Goal: Task Accomplishment & Management: Manage account settings

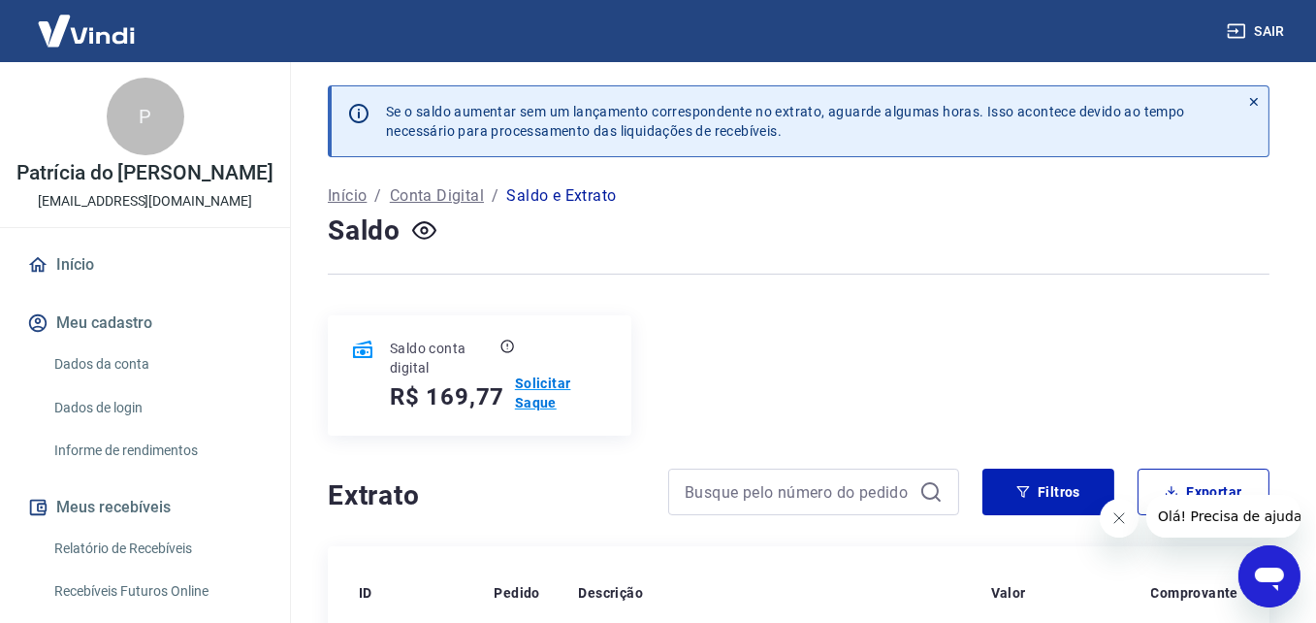
click at [555, 383] on p "Solicitar Saque" at bounding box center [561, 392] width 93 height 39
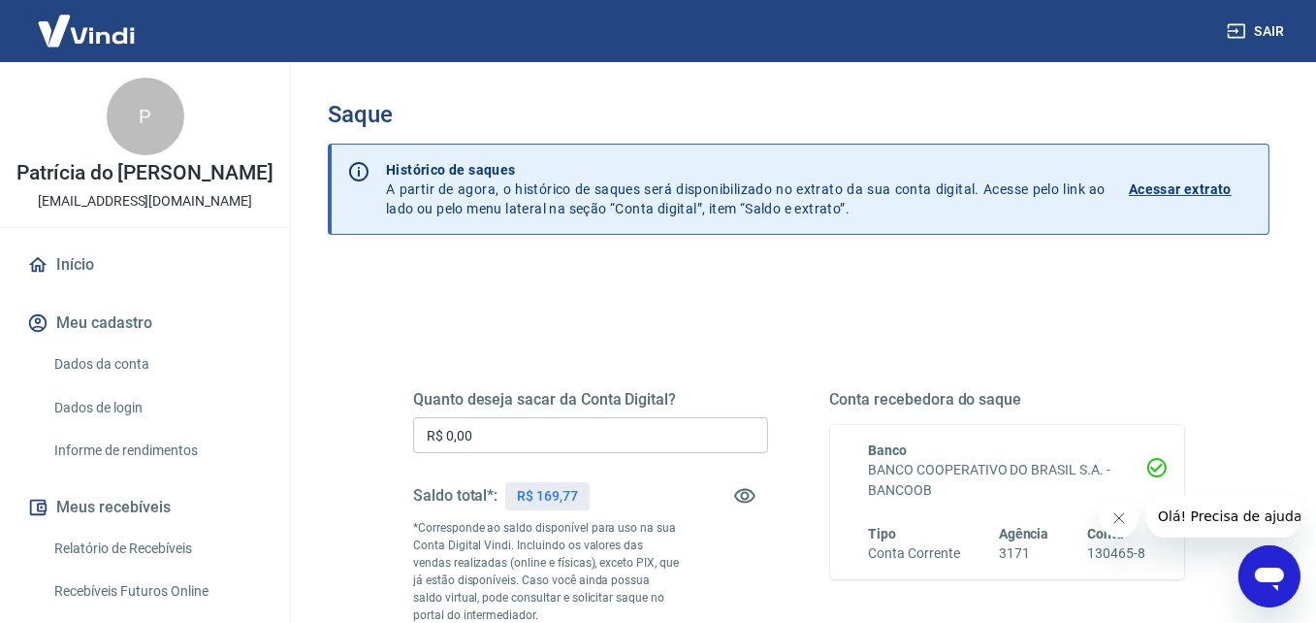
click at [585, 434] on input "R$ 0,00" at bounding box center [590, 435] width 355 height 36
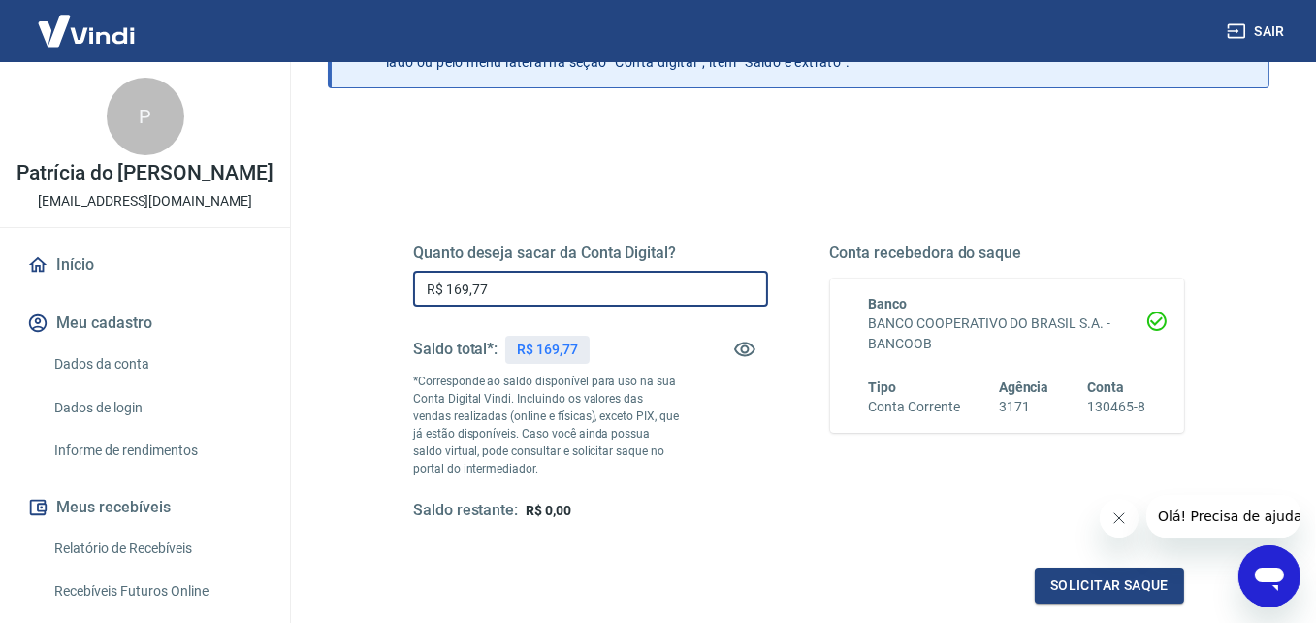
scroll to position [291, 0]
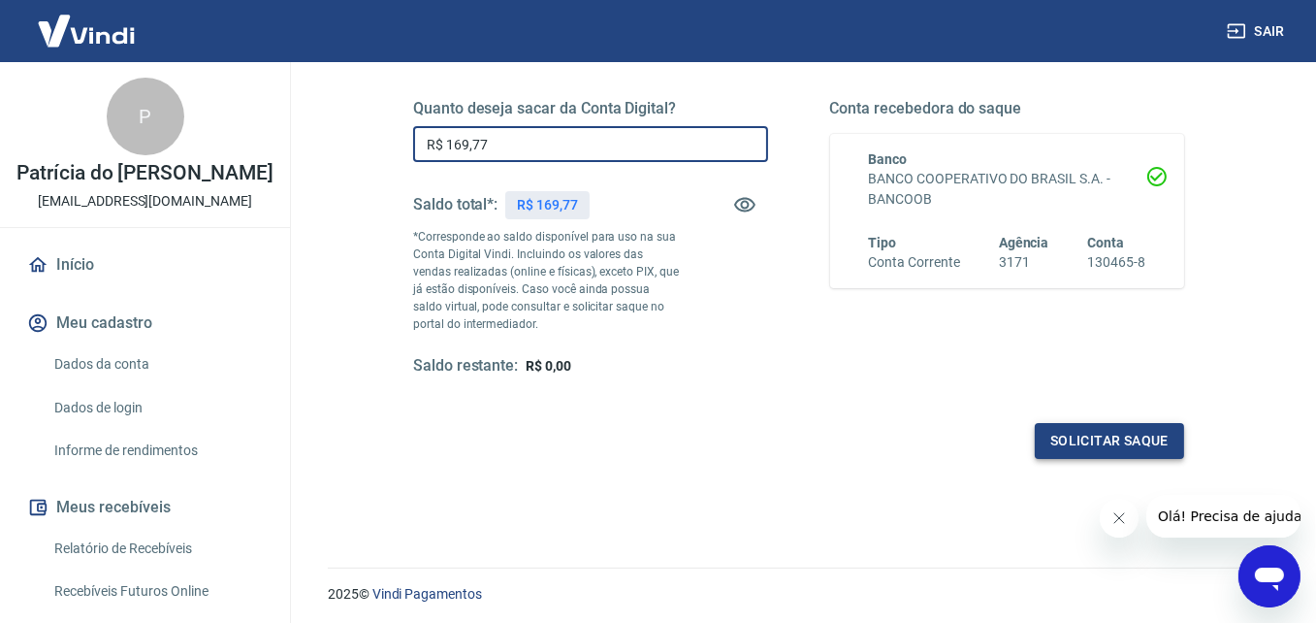
type input "R$ 169,77"
click at [1092, 430] on button "Solicitar saque" at bounding box center [1109, 441] width 149 height 36
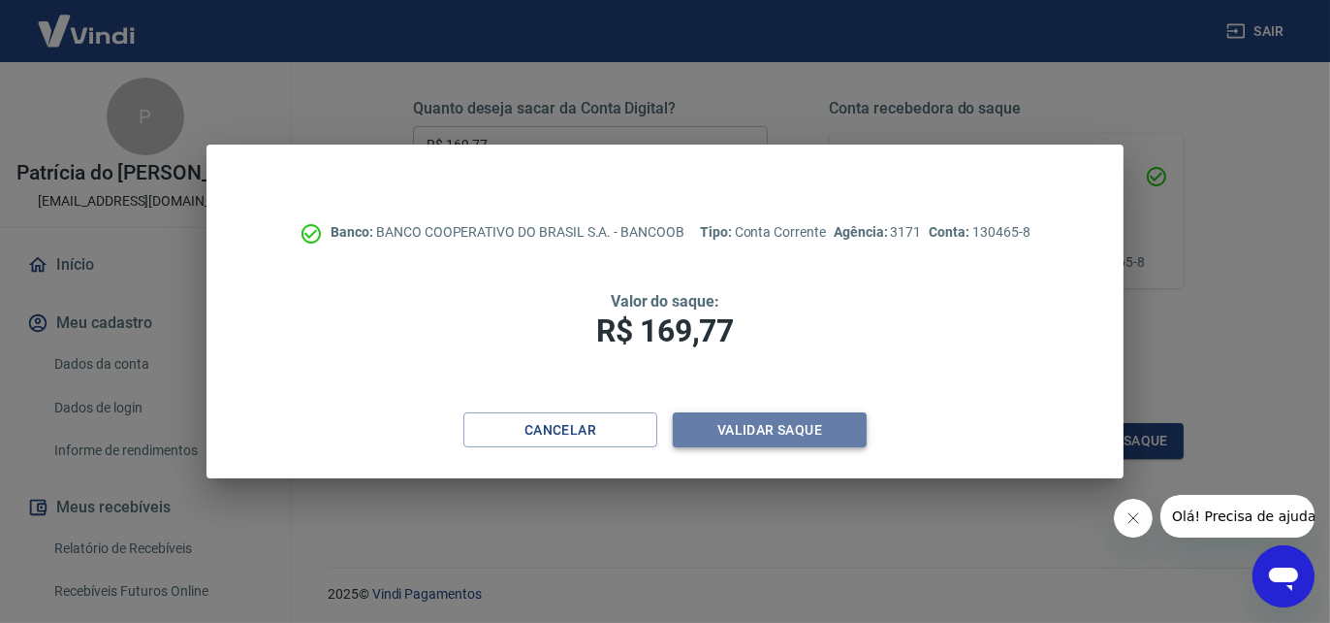
click at [766, 430] on button "Validar saque" at bounding box center [770, 430] width 194 height 36
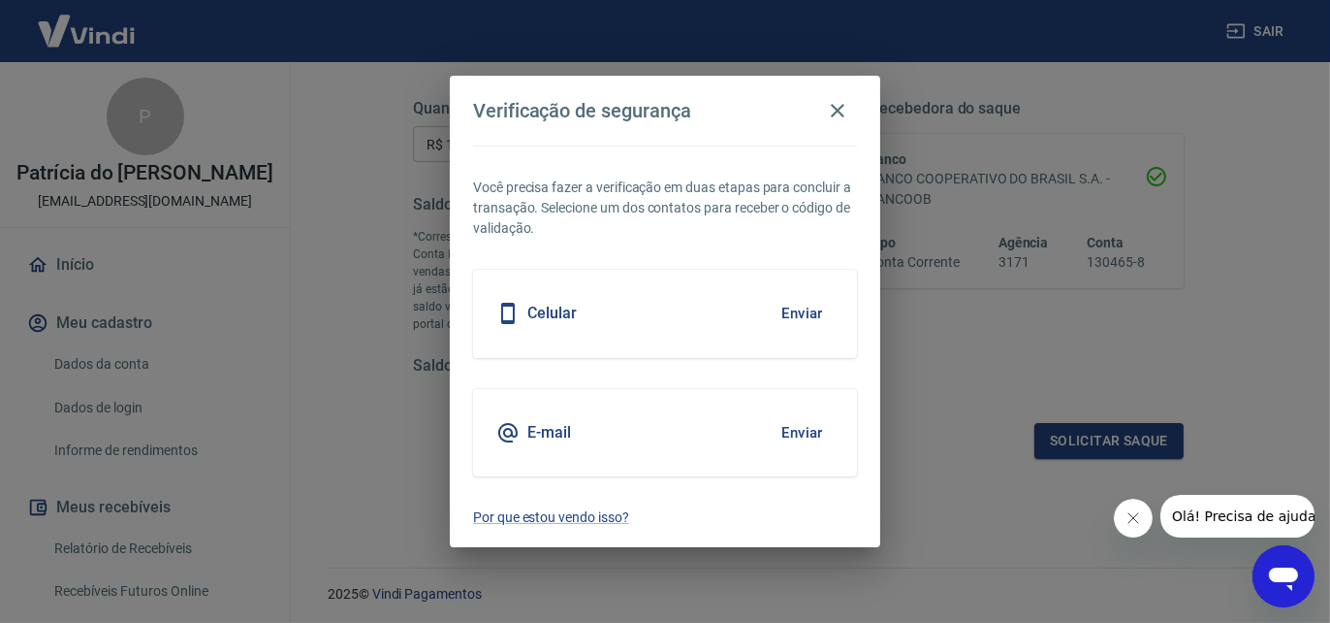
click at [695, 301] on div "Celular Enviar" at bounding box center [665, 313] width 384 height 87
click at [785, 318] on button "Enviar" at bounding box center [802, 313] width 63 height 41
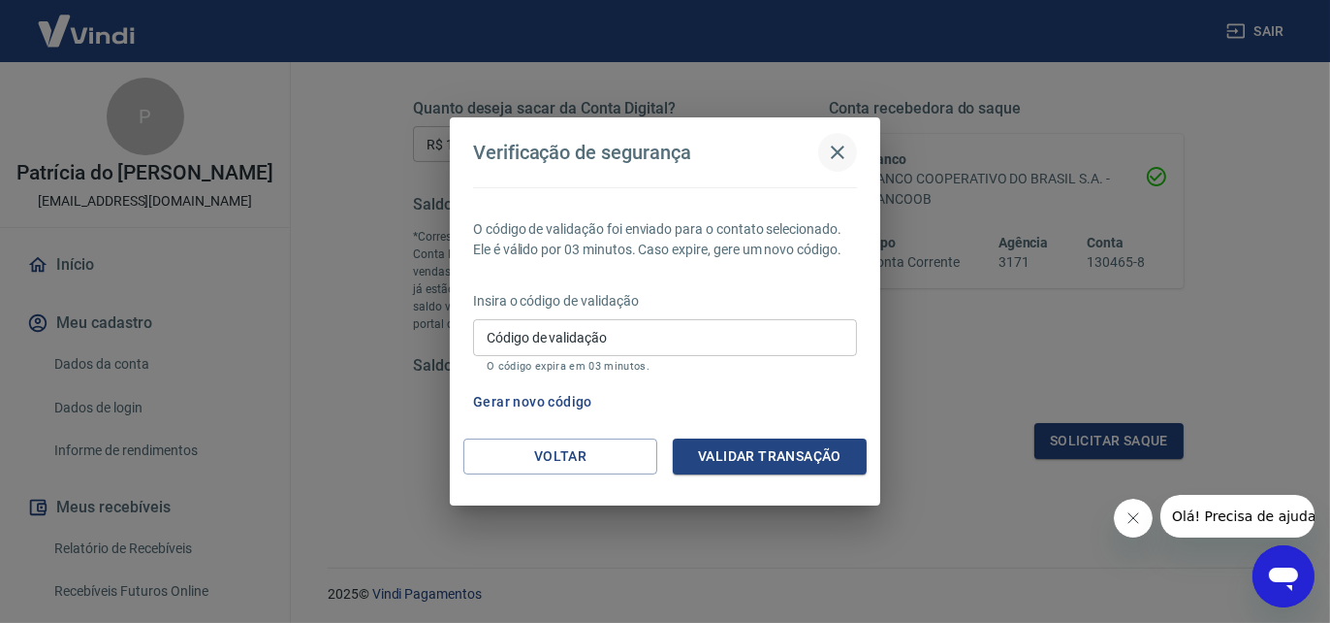
click at [842, 145] on icon "button" at bounding box center [837, 152] width 23 height 23
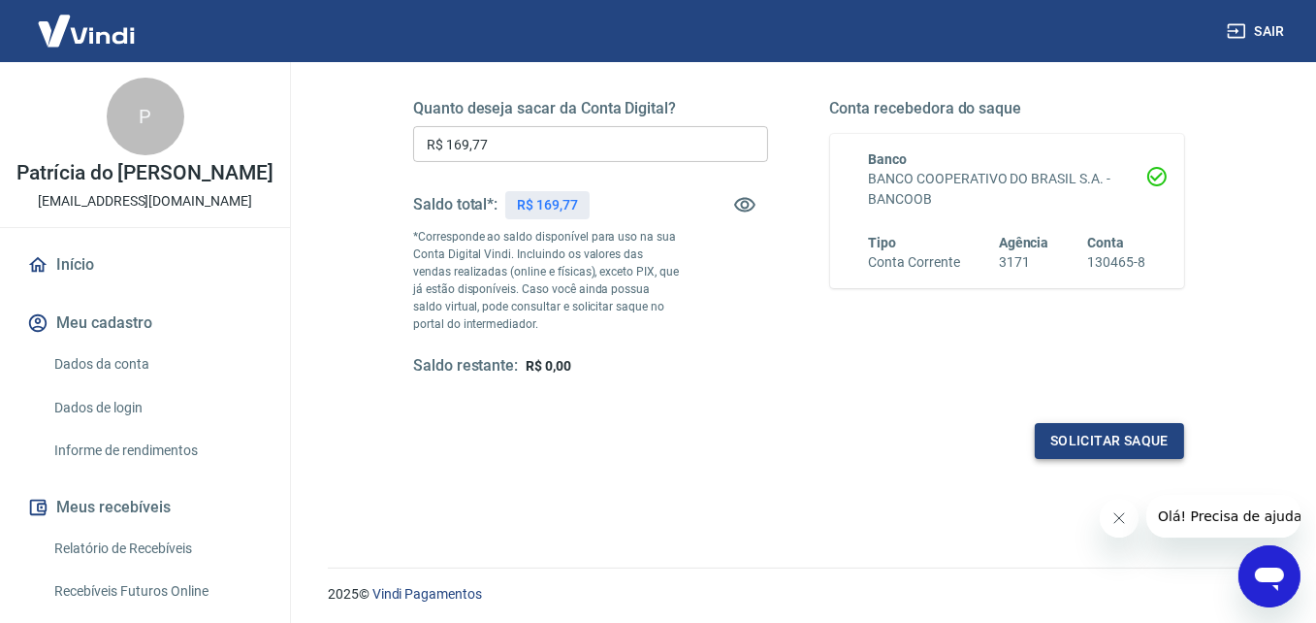
click at [1119, 441] on button "Solicitar saque" at bounding box center [1109, 441] width 149 height 36
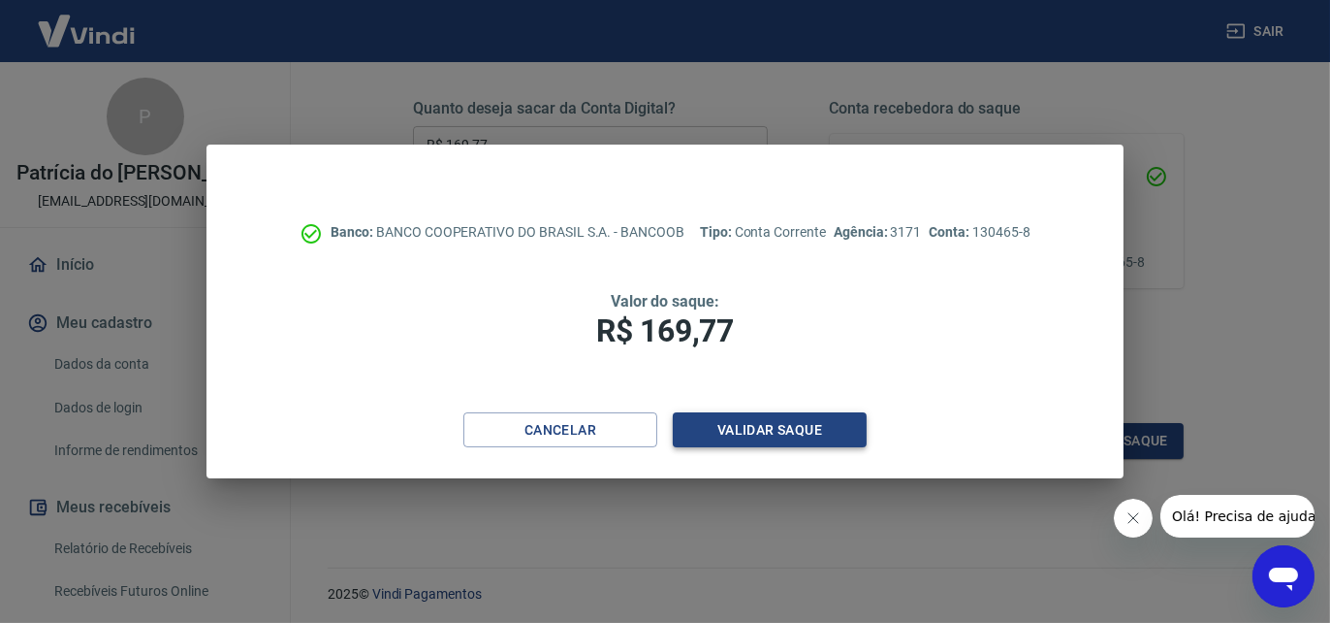
click at [752, 436] on button "Validar saque" at bounding box center [770, 430] width 194 height 36
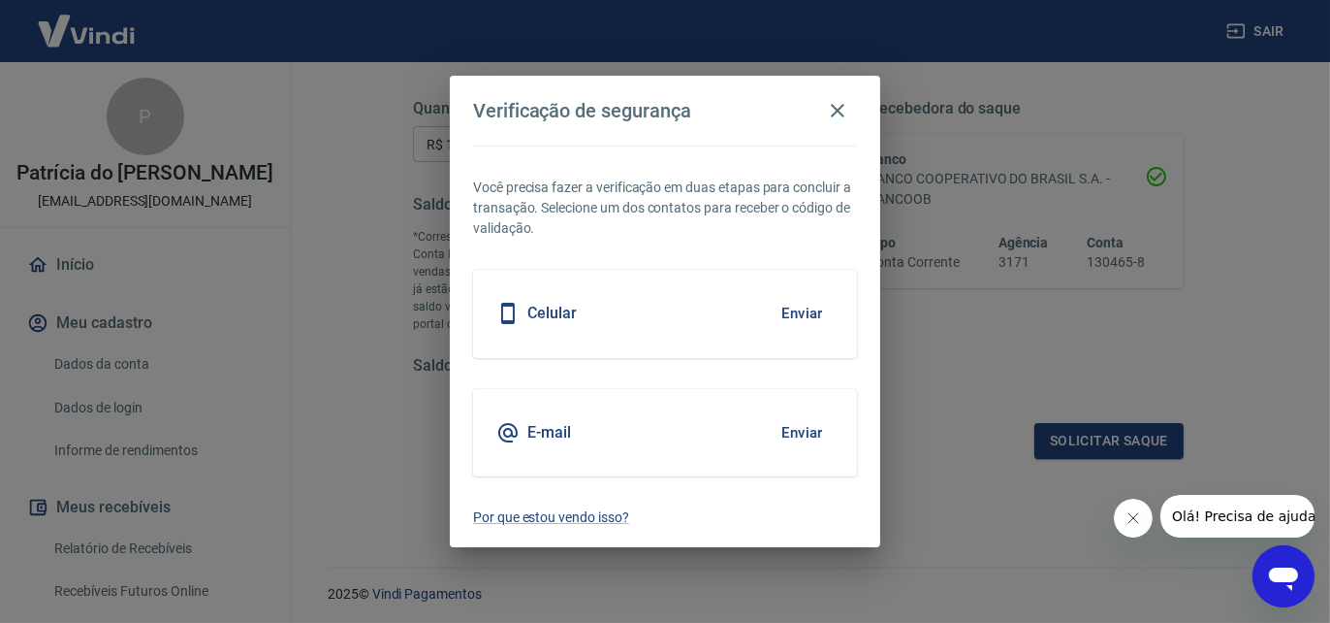
click at [807, 313] on button "Enviar" at bounding box center [802, 313] width 63 height 41
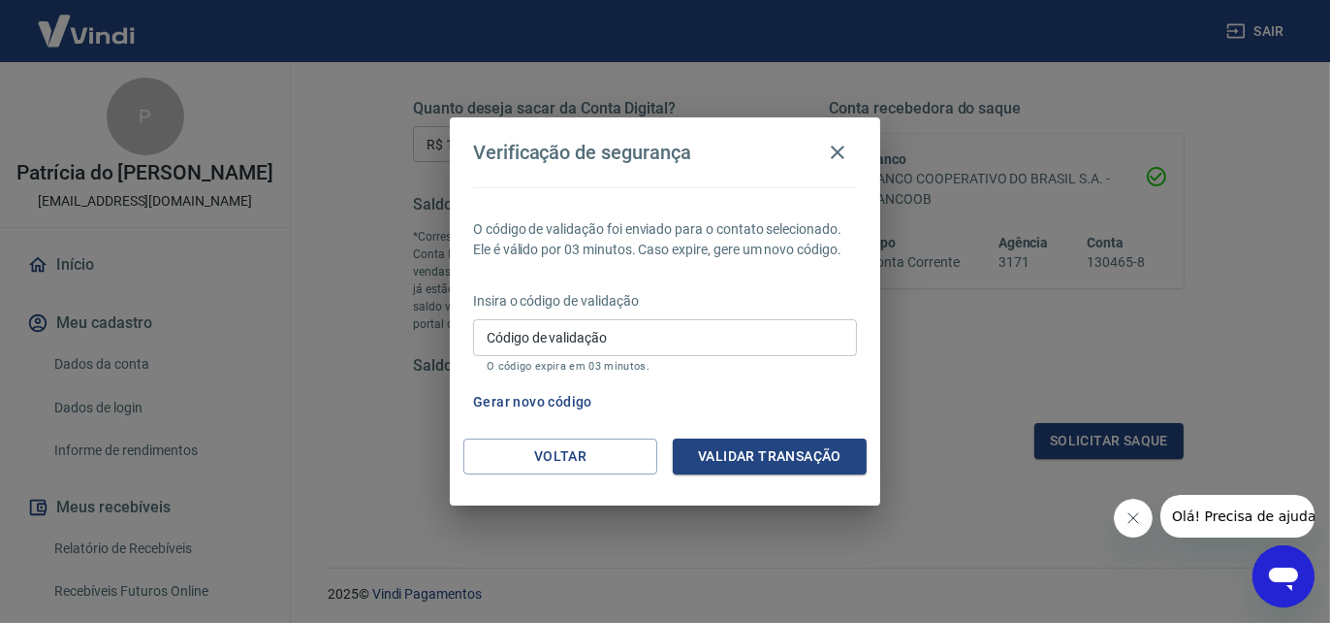
click at [679, 333] on input "Código de validação" at bounding box center [665, 337] width 384 height 36
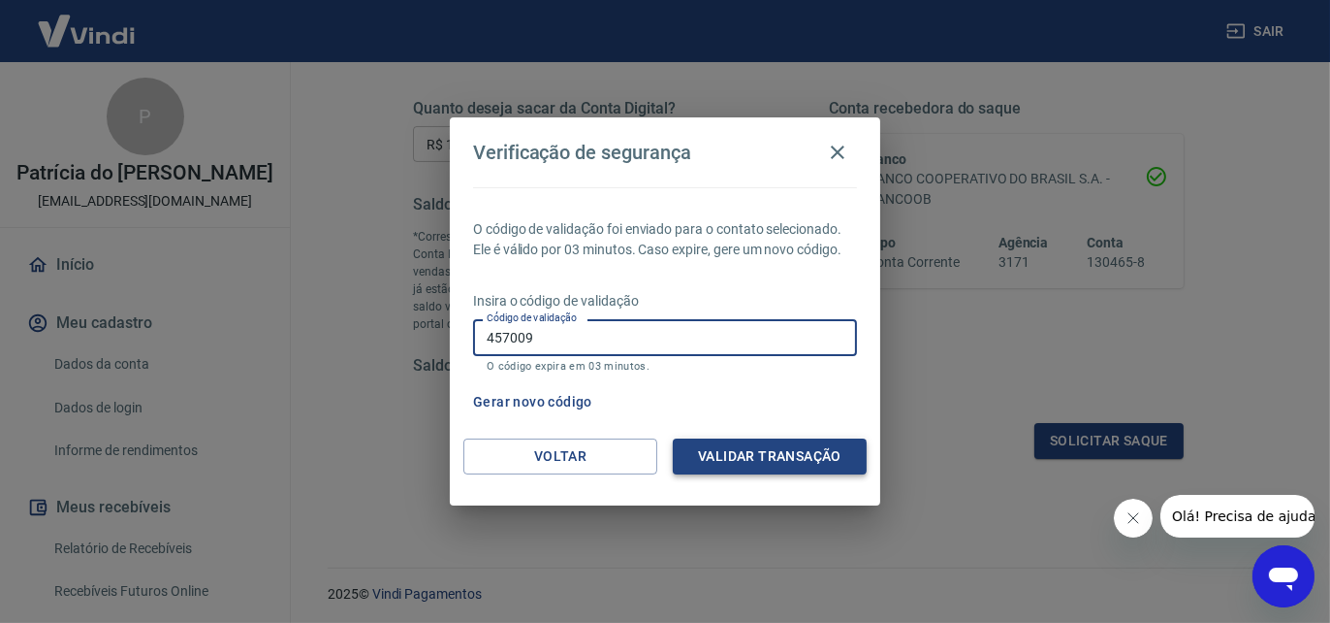
click at [773, 443] on button "Validar transação" at bounding box center [770, 456] width 194 height 36
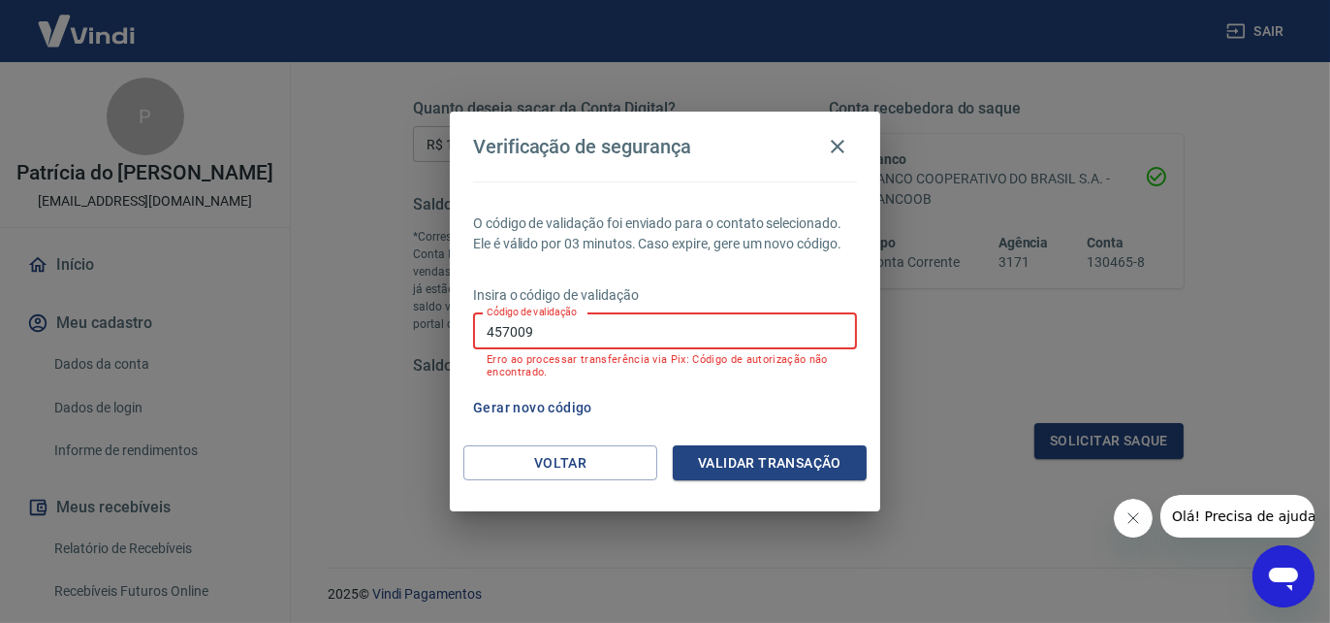
click at [592, 333] on input "457009" at bounding box center [665, 331] width 384 height 36
type input "4"
click at [581, 333] on input "Código de validação" at bounding box center [665, 331] width 384 height 36
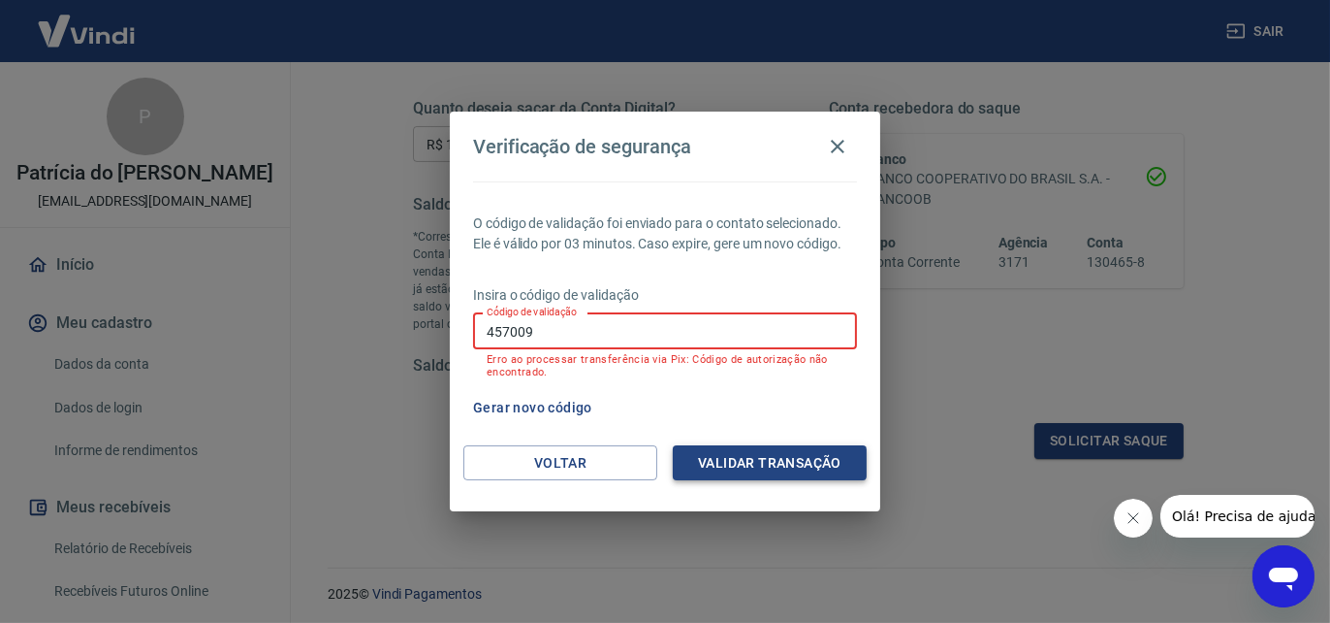
click at [777, 461] on button "Validar transação" at bounding box center [770, 463] width 194 height 36
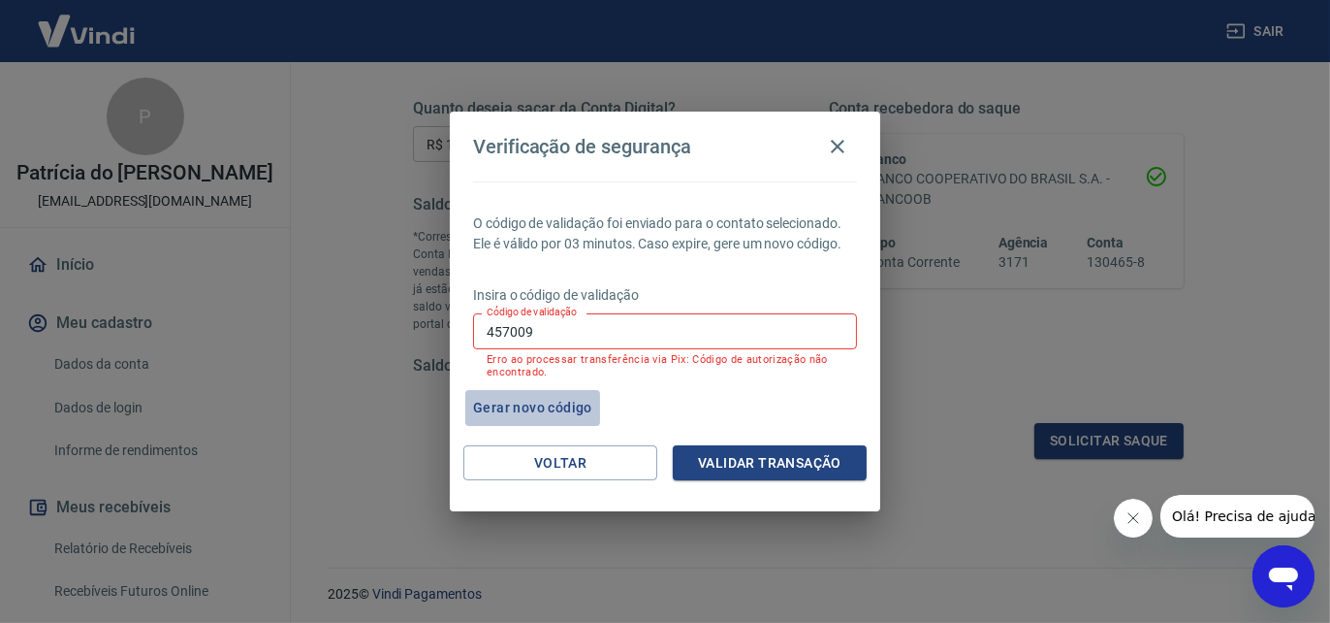
click at [559, 412] on button "Gerar novo código" at bounding box center [532, 408] width 135 height 36
click at [574, 337] on input "457009" at bounding box center [665, 331] width 384 height 36
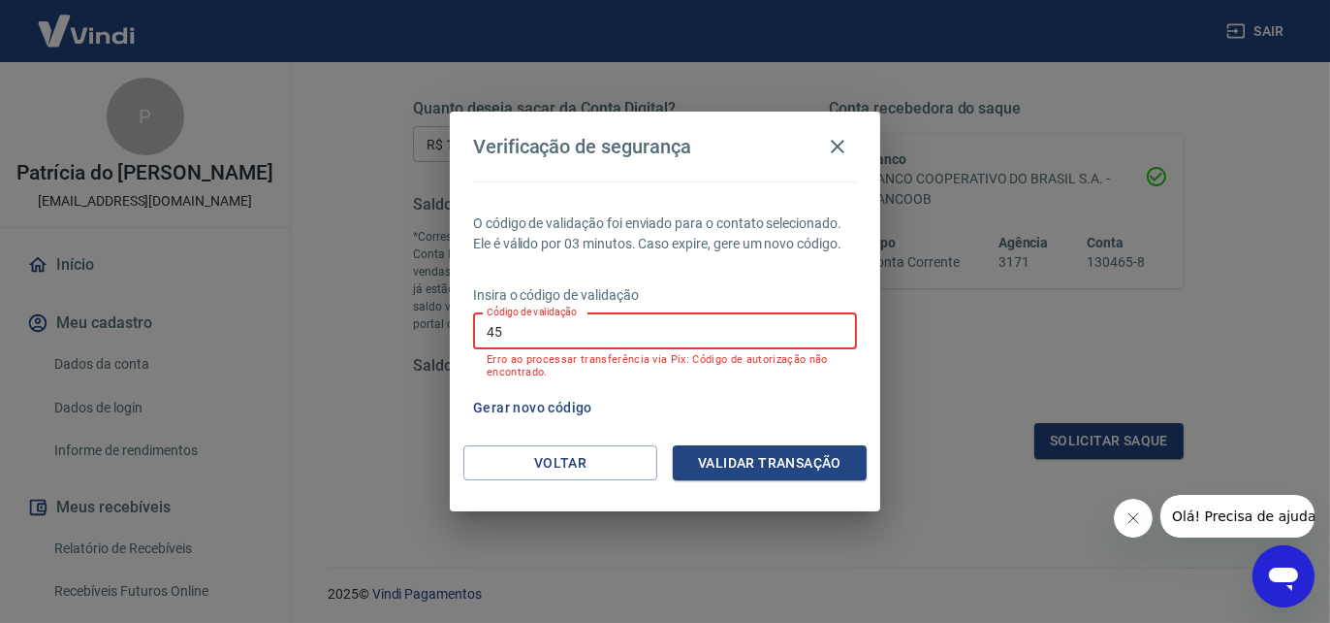
type input "4"
click at [842, 148] on icon "button" at bounding box center [837, 146] width 23 height 23
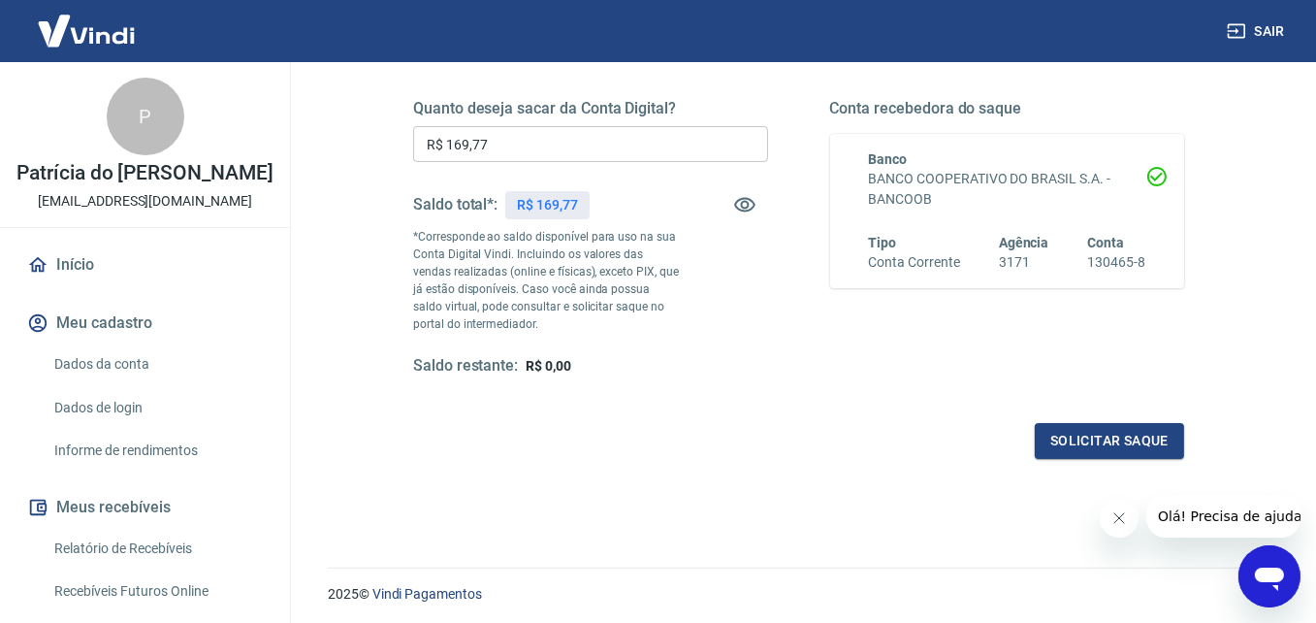
click at [80, 262] on link "Início" at bounding box center [144, 264] width 243 height 43
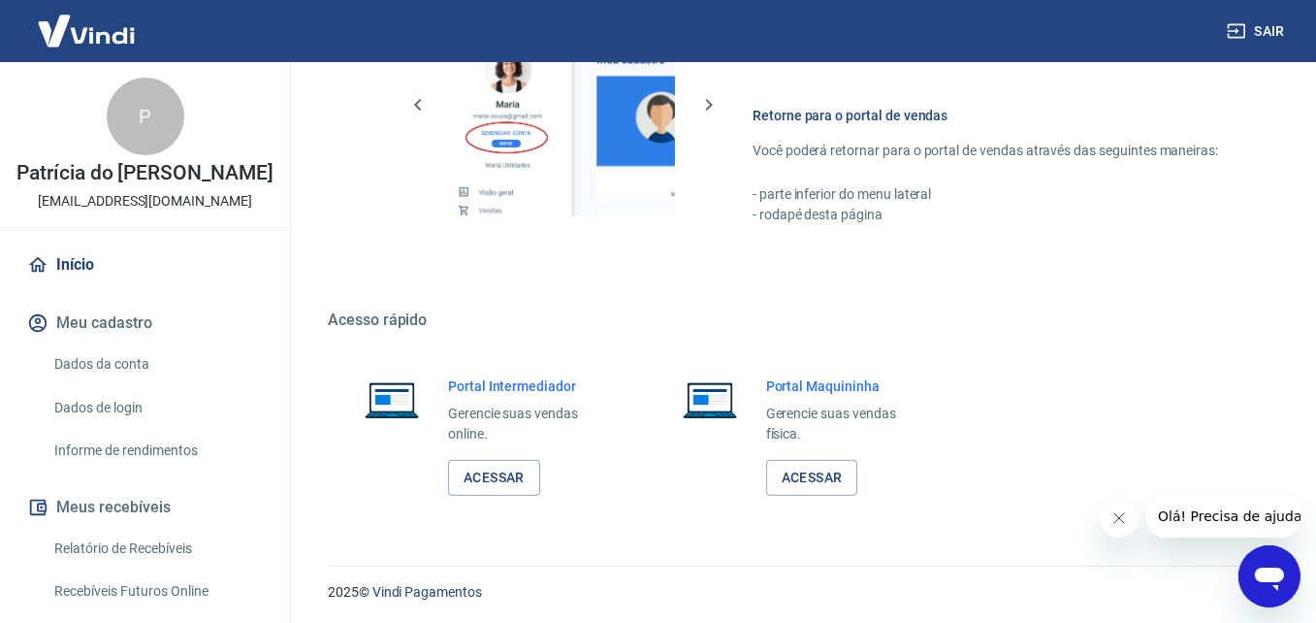
scroll to position [291, 0]
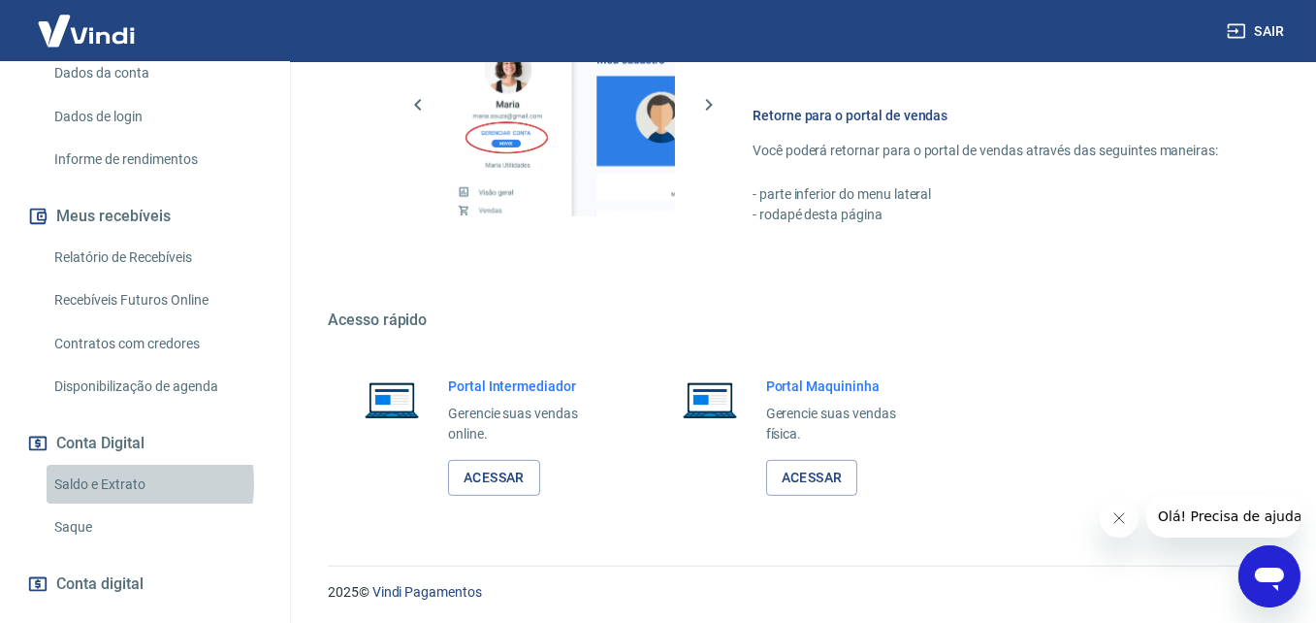
click at [103, 483] on link "Saldo e Extrato" at bounding box center [157, 484] width 220 height 40
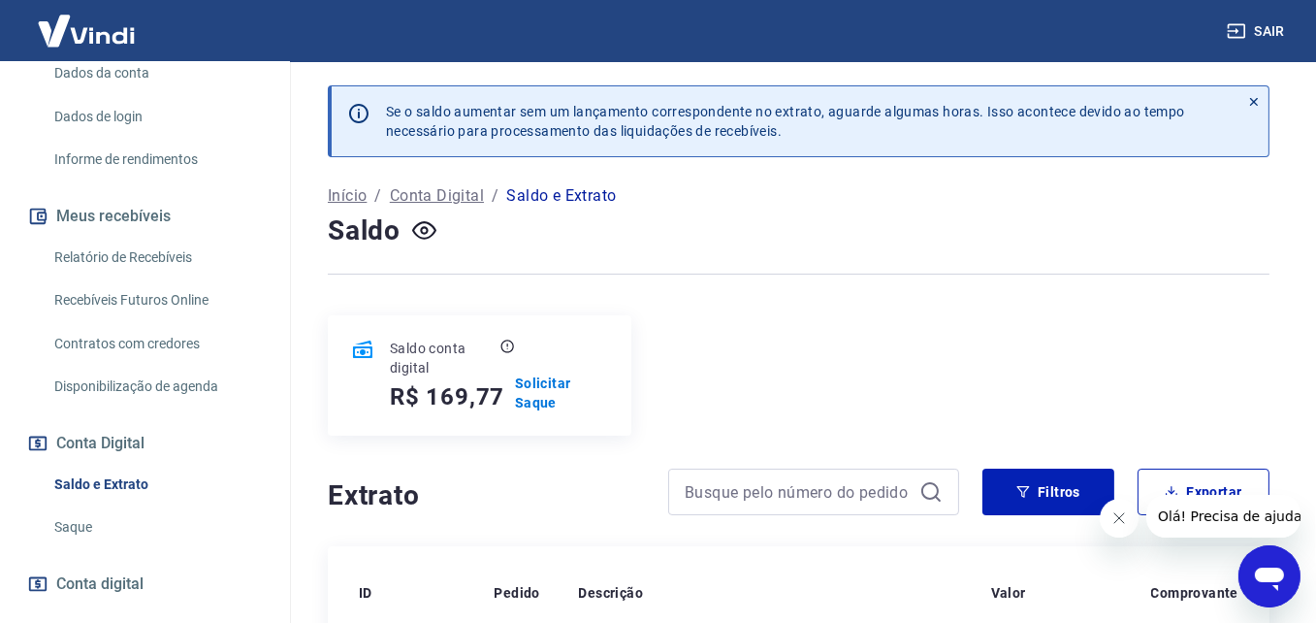
click at [84, 517] on link "Saque" at bounding box center [157, 527] width 220 height 40
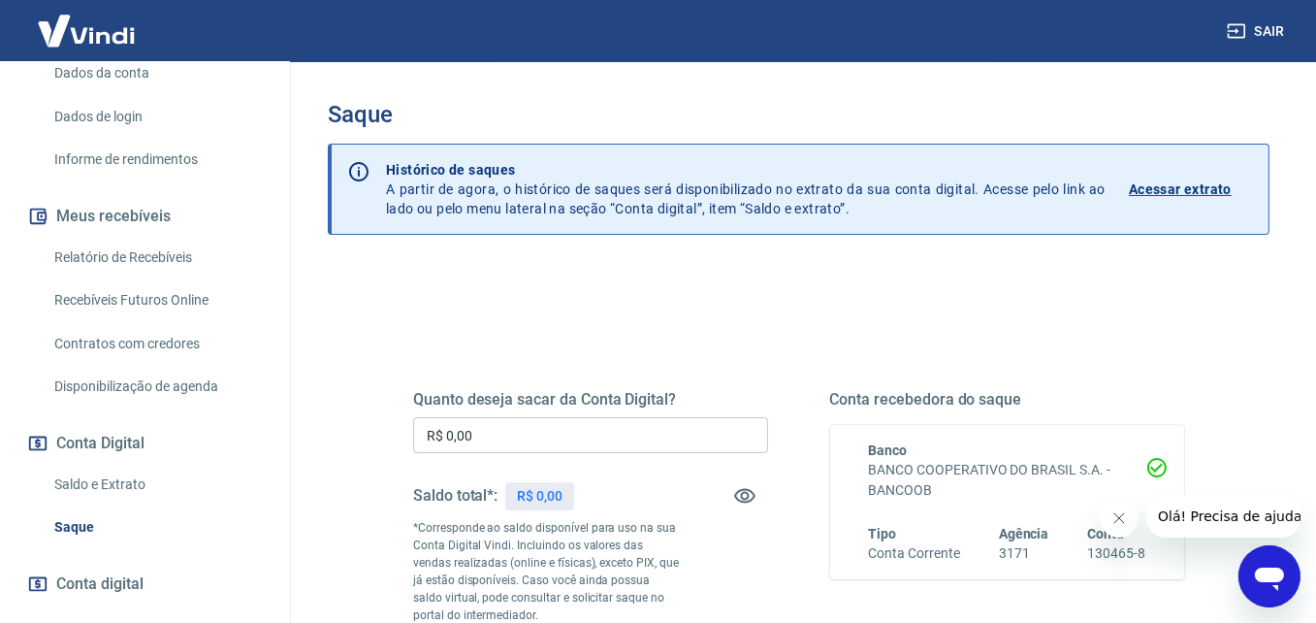
scroll to position [97, 0]
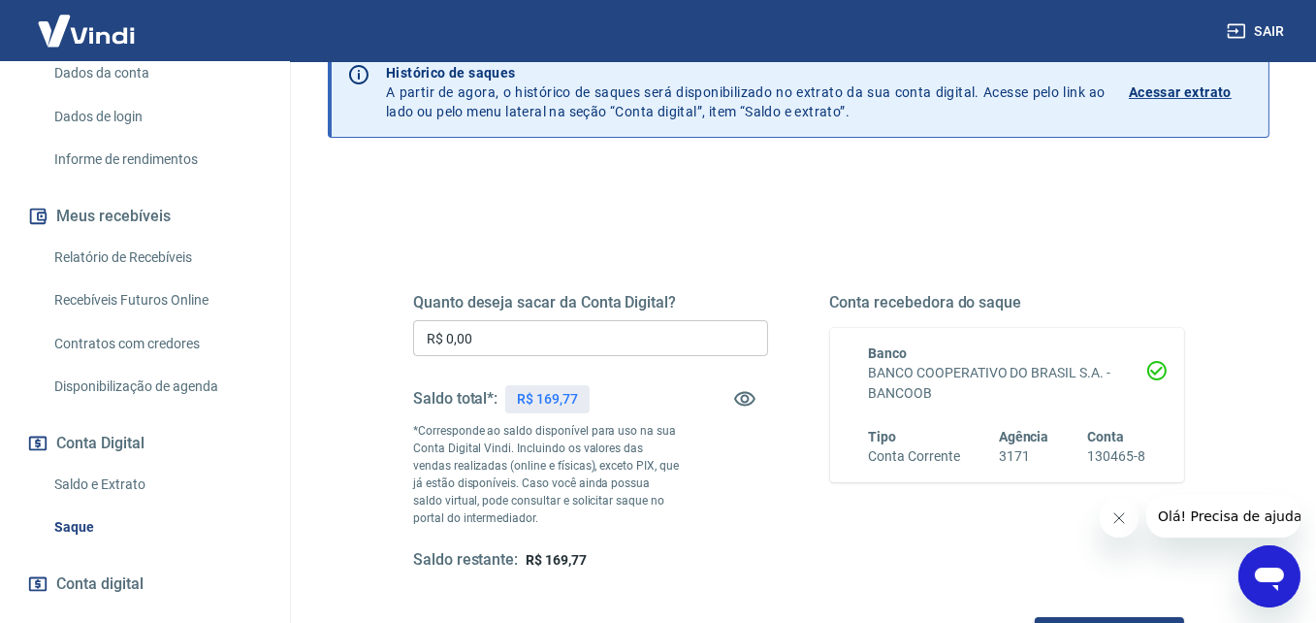
click at [616, 335] on input "R$ 0,00" at bounding box center [590, 338] width 355 height 36
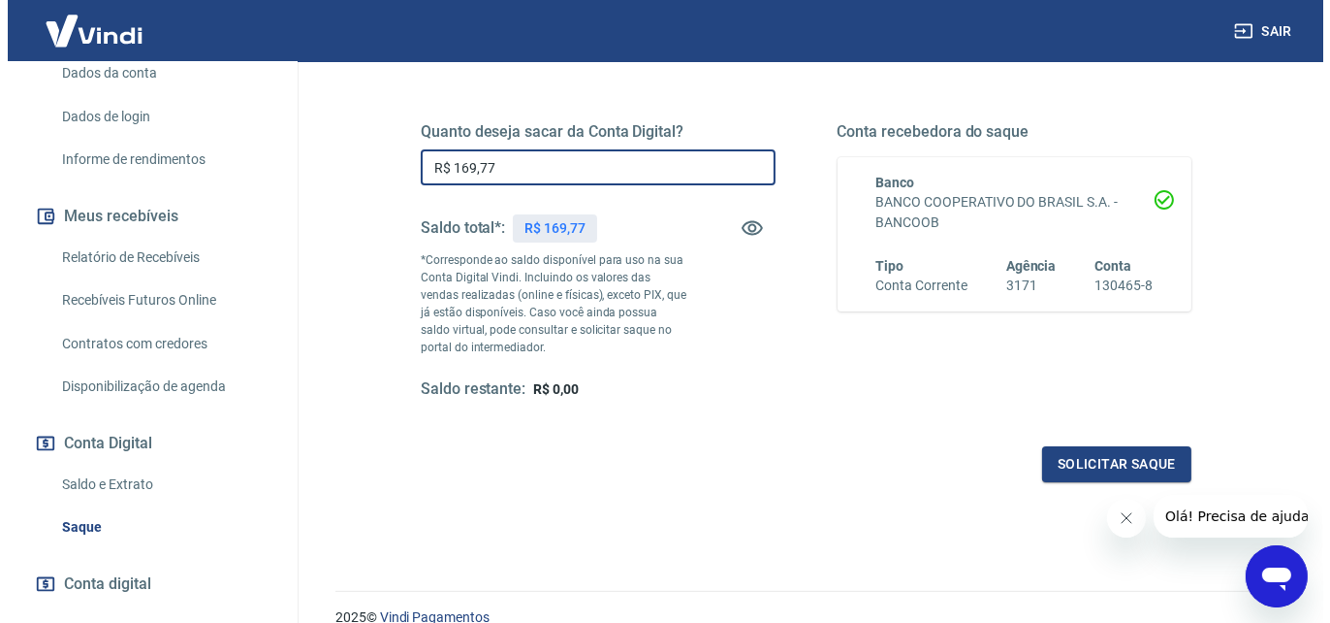
scroll to position [351, 0]
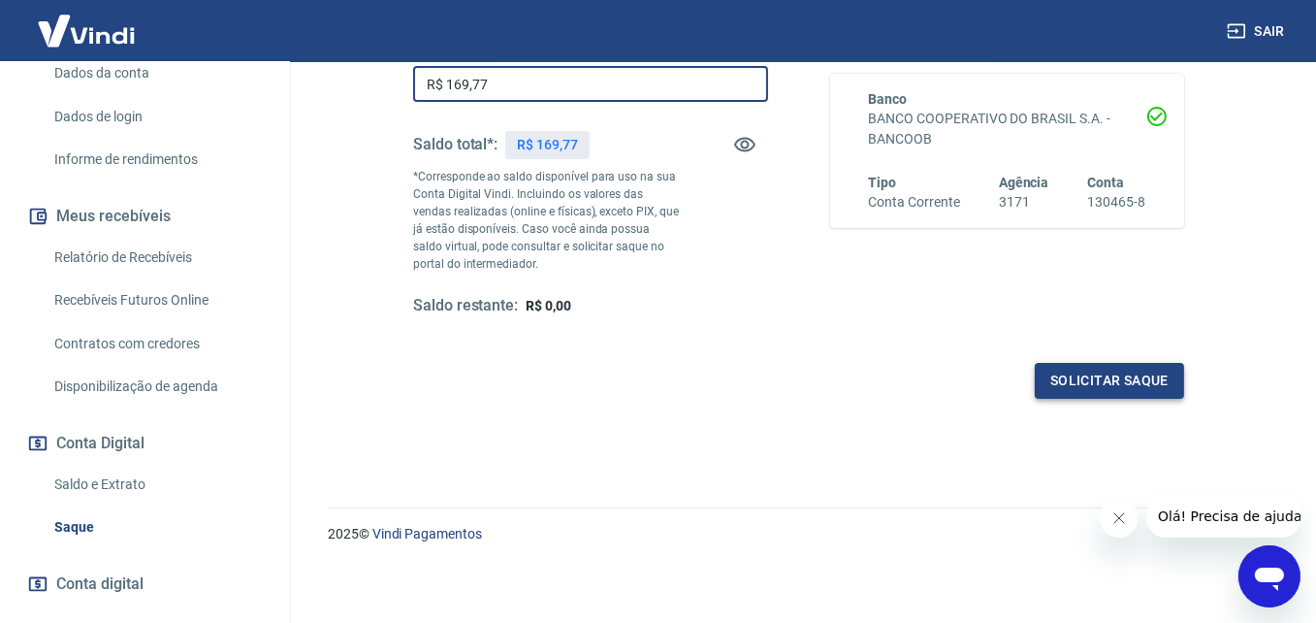
type input "R$ 169,77"
click at [1062, 391] on button "Solicitar saque" at bounding box center [1109, 381] width 149 height 36
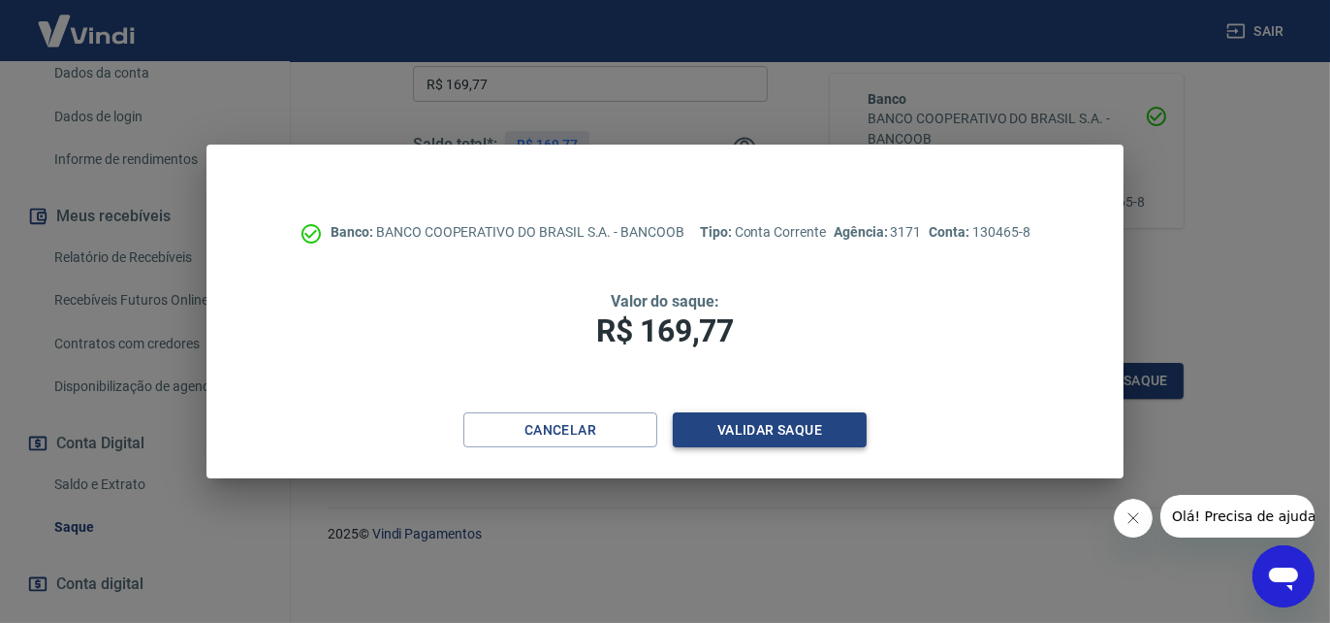
click at [781, 436] on button "Validar saque" at bounding box center [770, 430] width 194 height 36
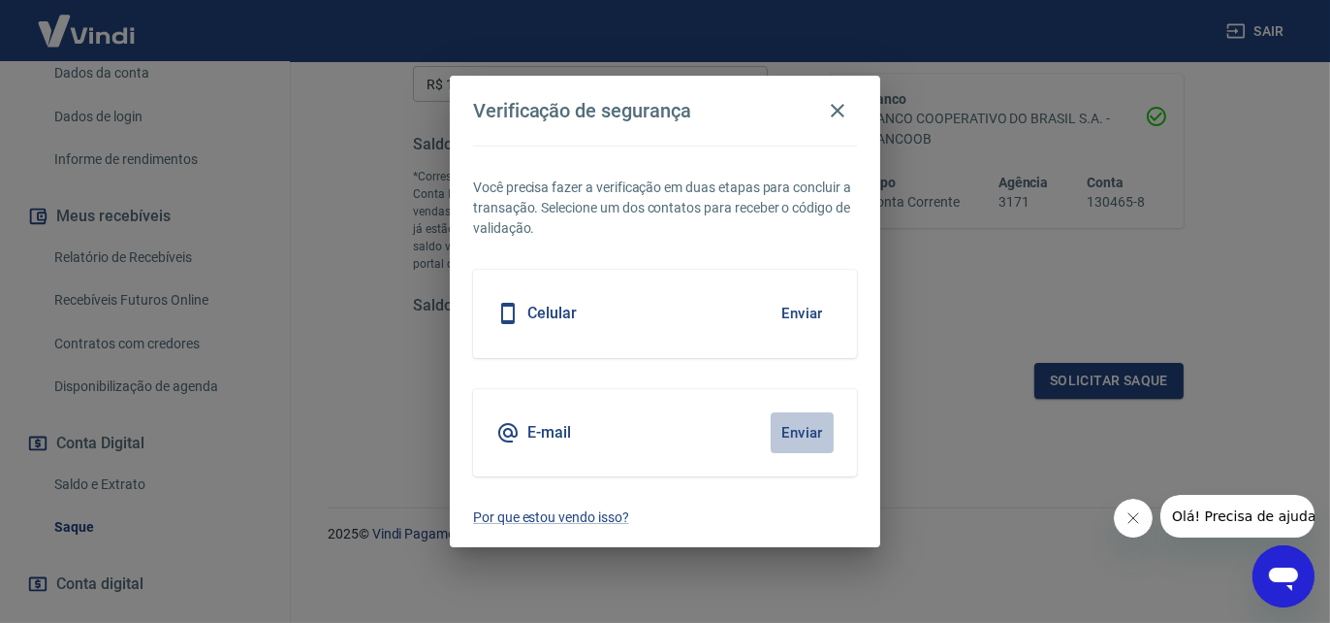
click at [801, 421] on button "Enviar" at bounding box center [802, 432] width 63 height 41
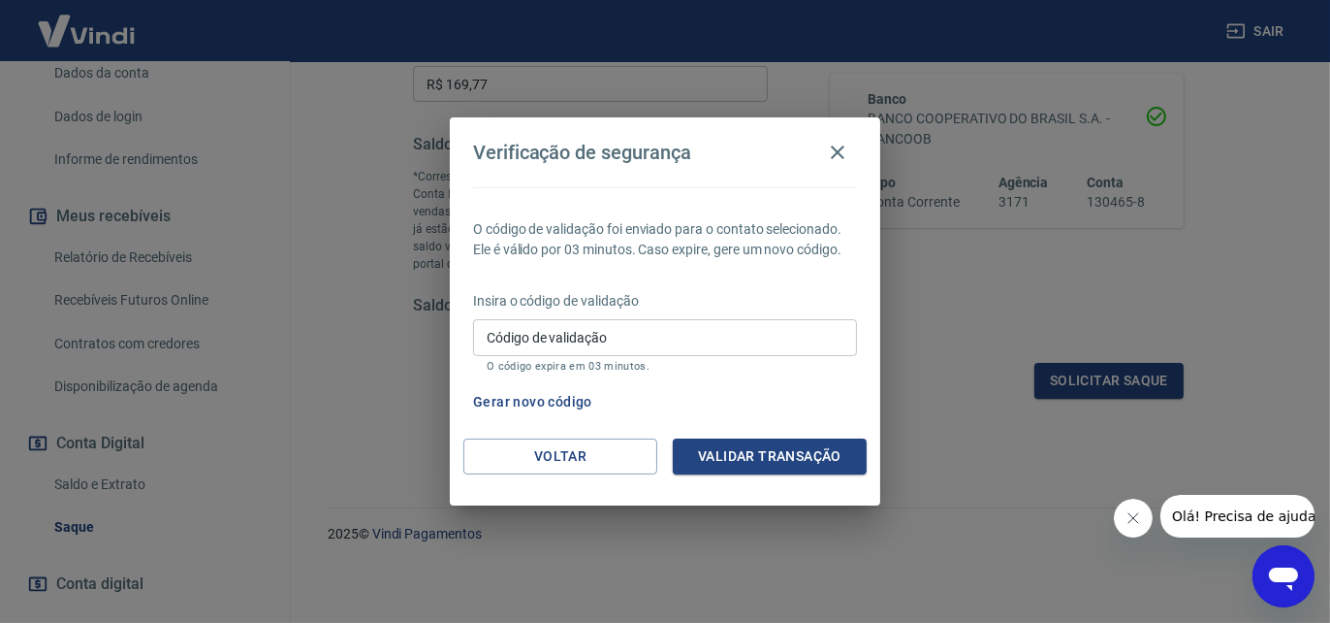
click at [579, 335] on input "Código de validação" at bounding box center [665, 337] width 384 height 36
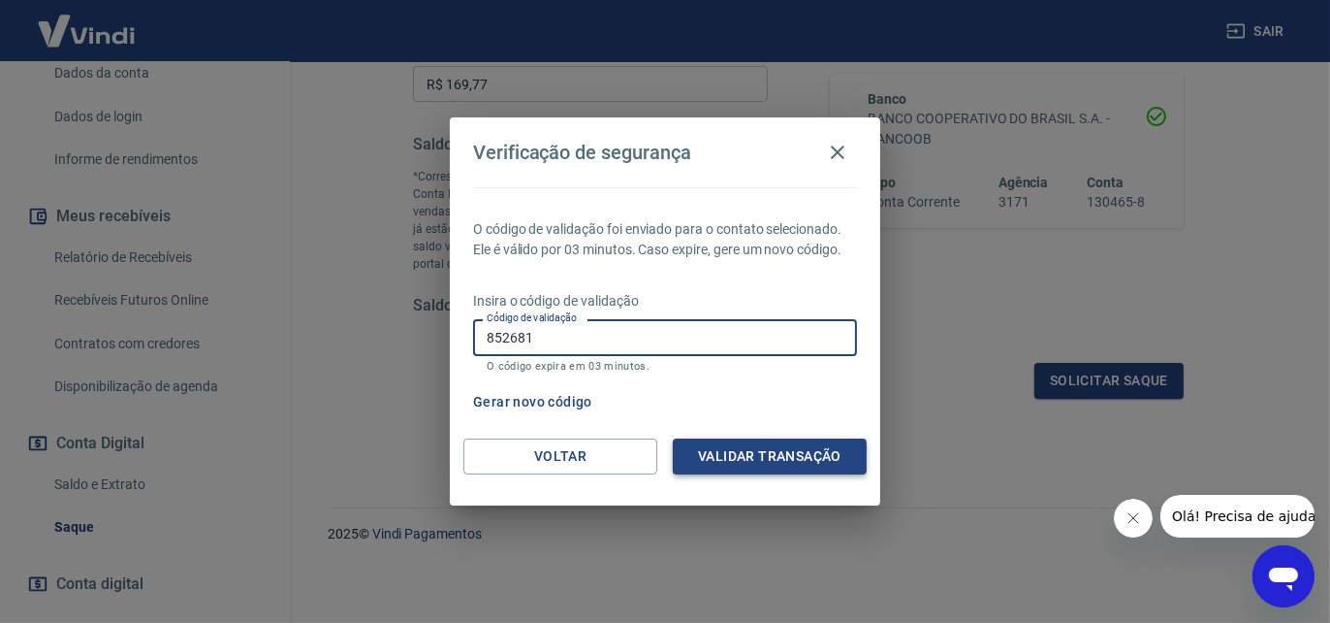
type input "852681"
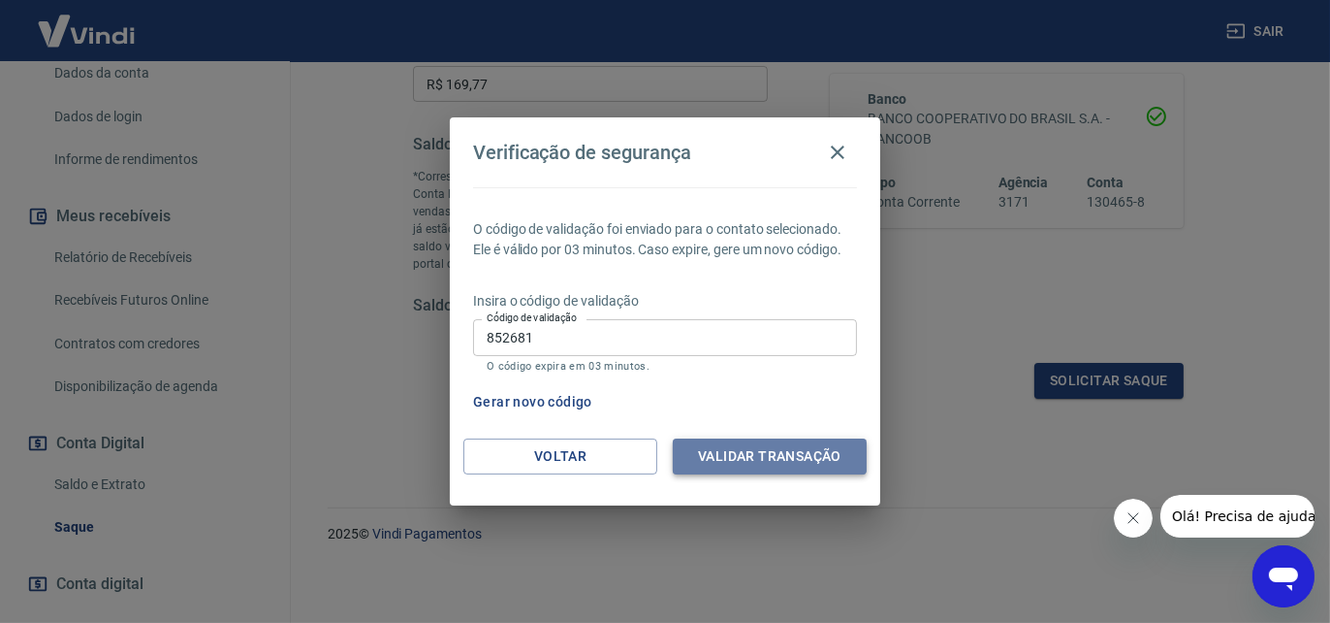
click at [720, 444] on button "Validar transação" at bounding box center [770, 456] width 194 height 36
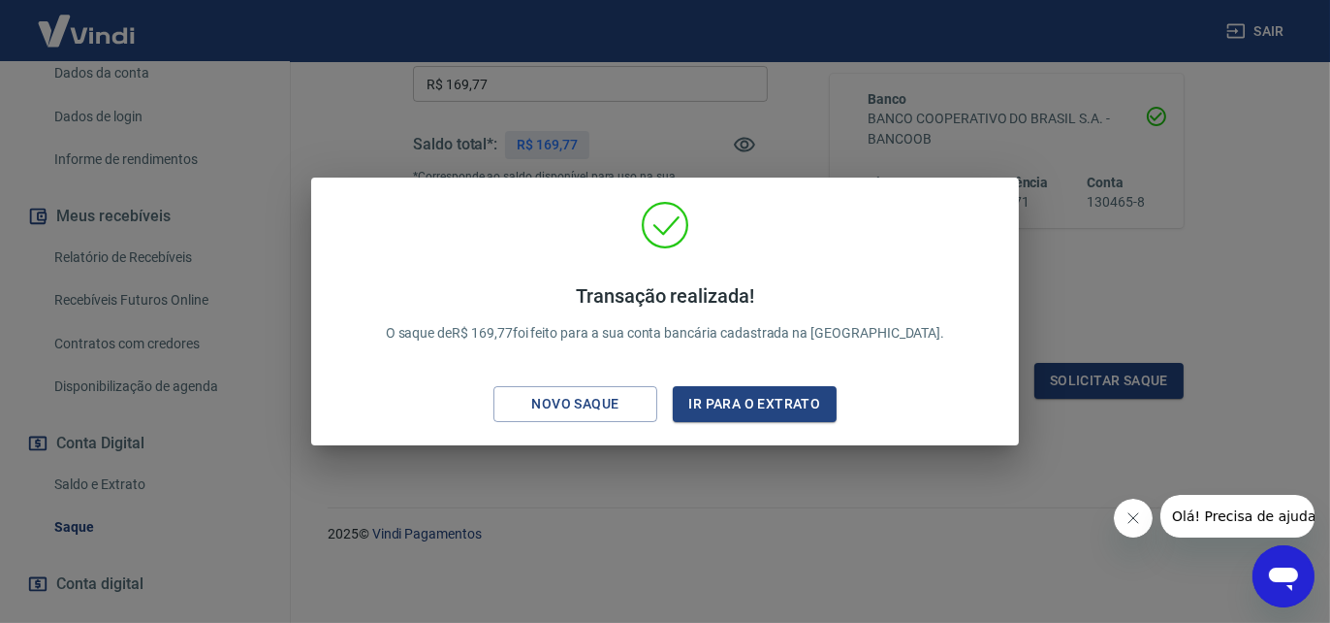
click at [616, 464] on div "Transação realizada! O saque de R$ 169,77 foi feito para a sua conta bancária c…" at bounding box center [665, 311] width 1330 height 623
